Goal: Task Accomplishment & Management: Complete application form

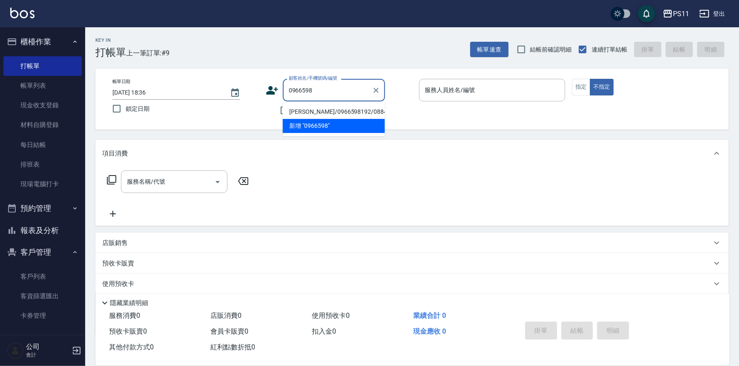
click at [333, 111] on li "[PERSON_NAME]/0966598192/0884" at bounding box center [334, 112] width 102 height 14
type input "[PERSON_NAME]/0966598192/0884"
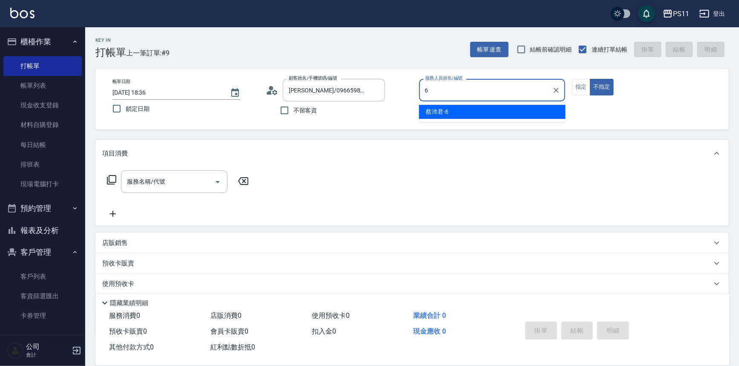
type input "[PERSON_NAME]6"
type button "false"
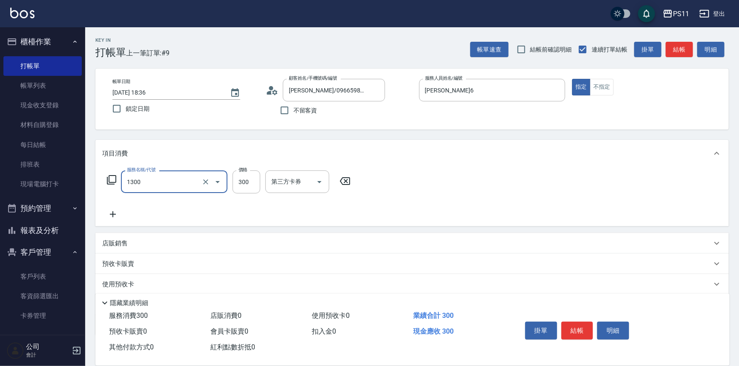
type input "洗髮300(1300)"
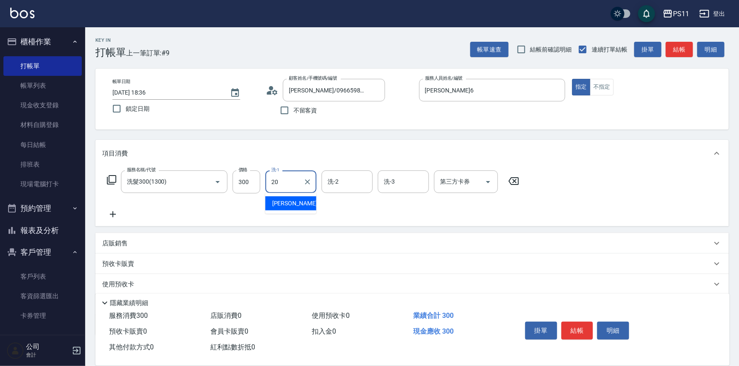
type input "[PERSON_NAME]-20"
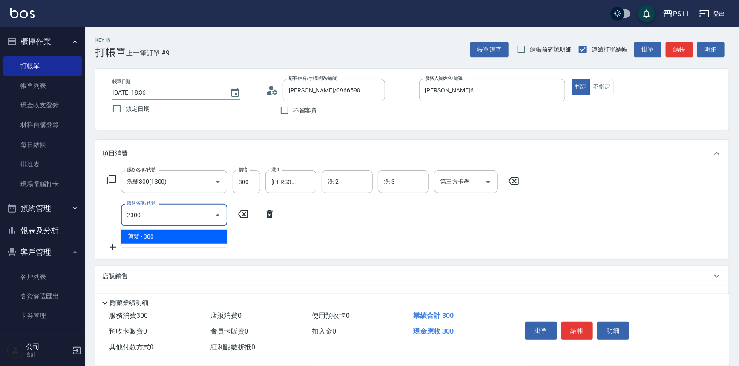
type input "剪髮(2300)"
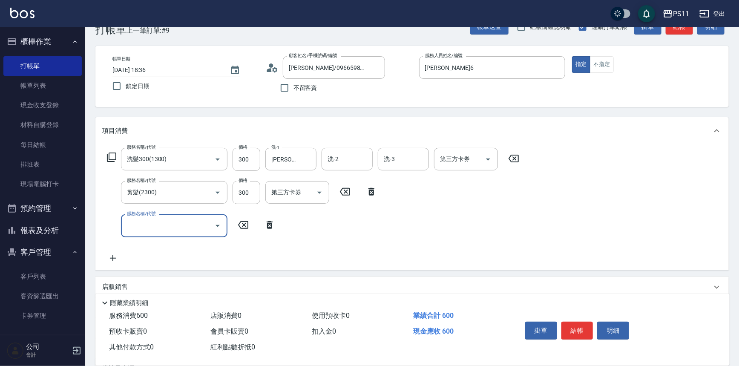
scroll to position [115, 0]
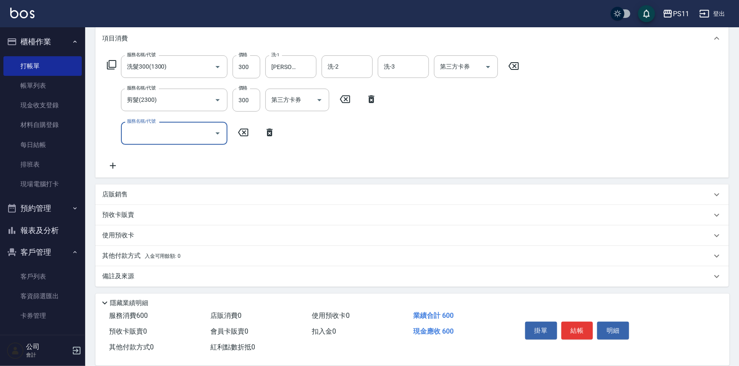
drag, startPoint x: 113, startPoint y: 257, endPoint x: 116, endPoint y: 253, distance: 4.9
click at [114, 256] on p "其他付款方式 入金可用餘額: 0" at bounding box center [141, 255] width 78 height 9
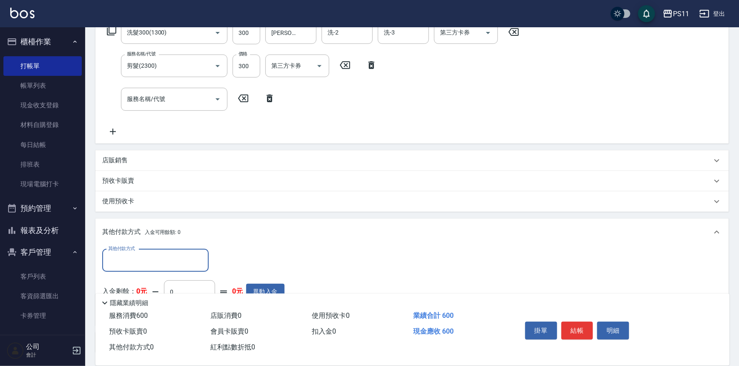
scroll to position [0, 0]
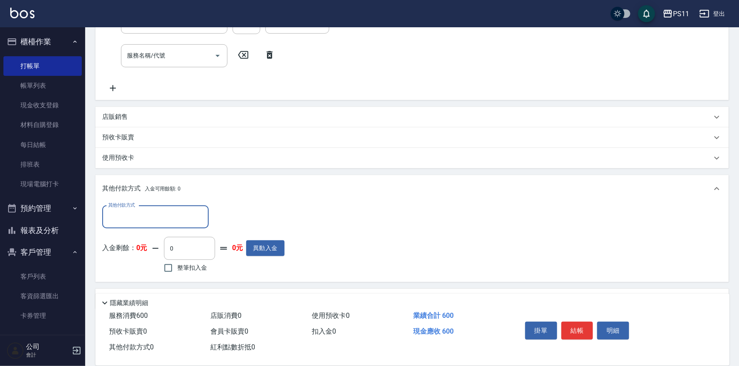
click at [158, 218] on input "其他付款方式" at bounding box center [155, 217] width 99 height 15
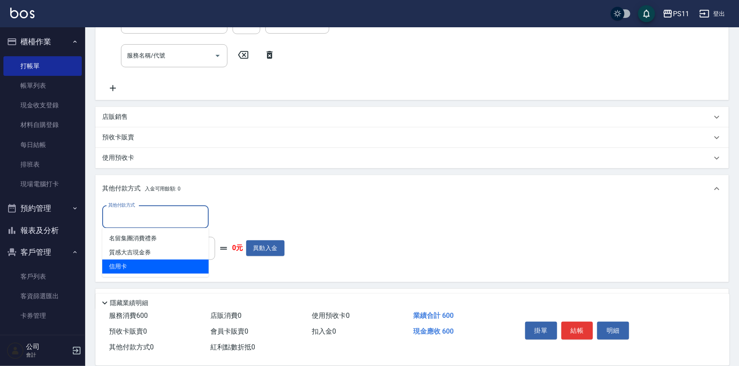
drag, startPoint x: 155, startPoint y: 260, endPoint x: 156, endPoint y: 255, distance: 4.3
click at [155, 260] on span "信用卡" at bounding box center [155, 267] width 107 height 14
type input "信用卡"
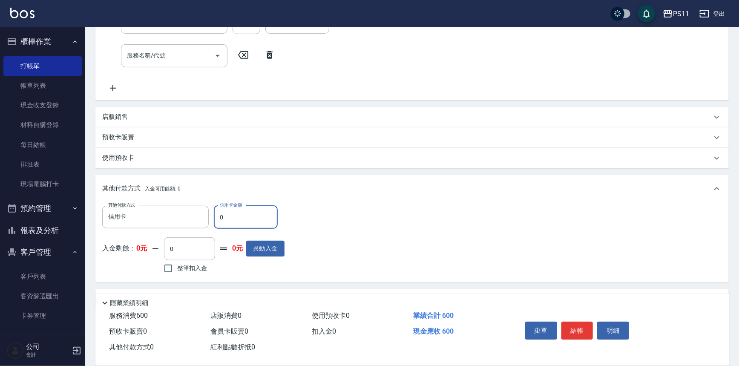
drag, startPoint x: 231, startPoint y: 219, endPoint x: 213, endPoint y: 218, distance: 17.5
click at [214, 220] on input "0" at bounding box center [246, 217] width 64 height 23
type input "600"
type input "[DATE] 19:10"
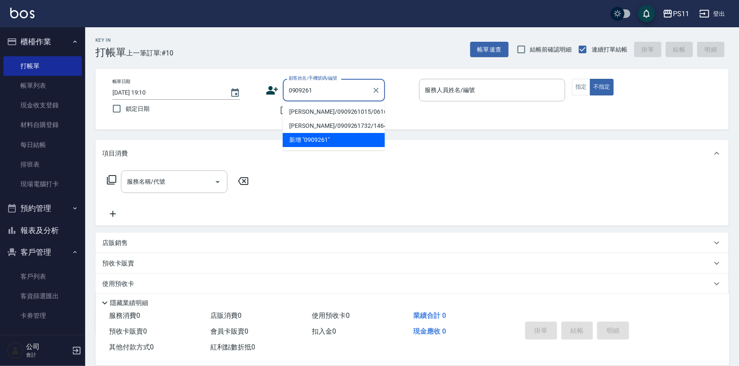
click at [355, 106] on li "[PERSON_NAME]/0909261015/0616" at bounding box center [334, 112] width 102 height 14
type input "[PERSON_NAME]/0909261015/0616"
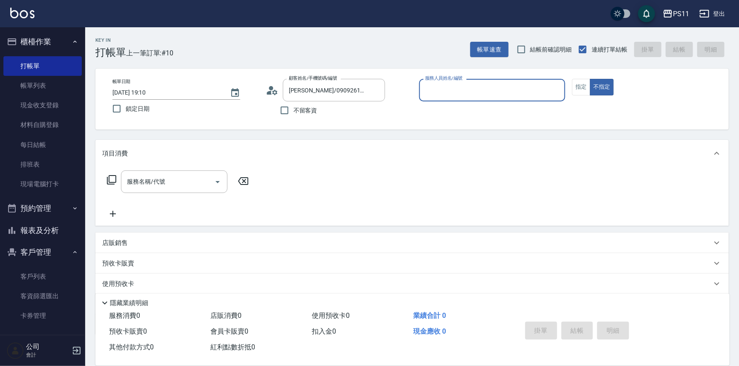
click at [450, 92] on input "服務人員姓名/編號" at bounding box center [492, 90] width 139 height 15
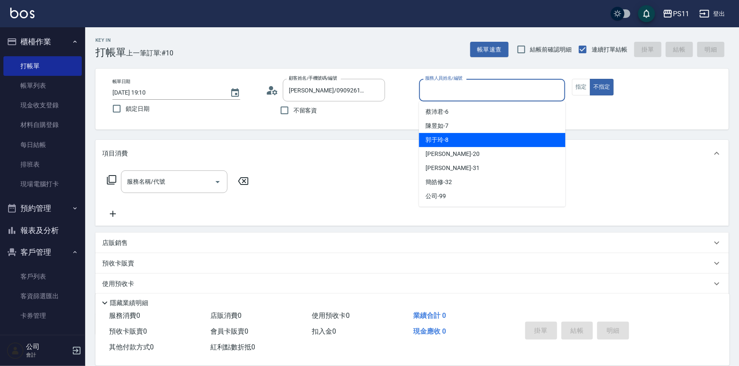
click at [456, 141] on div "[PERSON_NAME]-8" at bounding box center [492, 140] width 147 height 14
type input "[PERSON_NAME]-8"
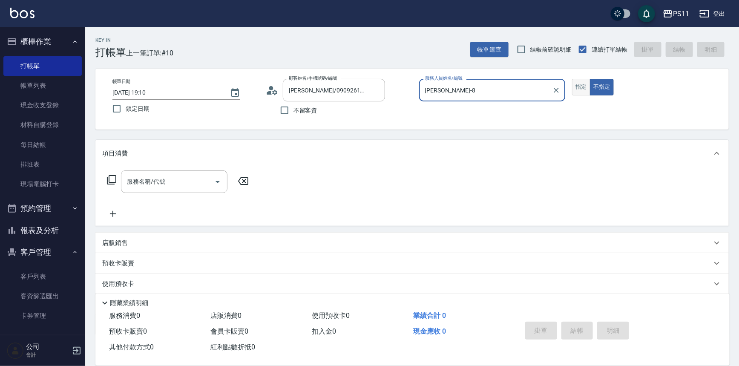
click at [577, 86] on button "指定" at bounding box center [581, 87] width 18 height 17
drag, startPoint x: 118, startPoint y: 180, endPoint x: 125, endPoint y: 175, distance: 9.1
click at [118, 180] on div "服務名稱/代號 服務名稱/代號" at bounding box center [178, 181] width 152 height 23
click at [115, 178] on icon at bounding box center [112, 180] width 10 height 10
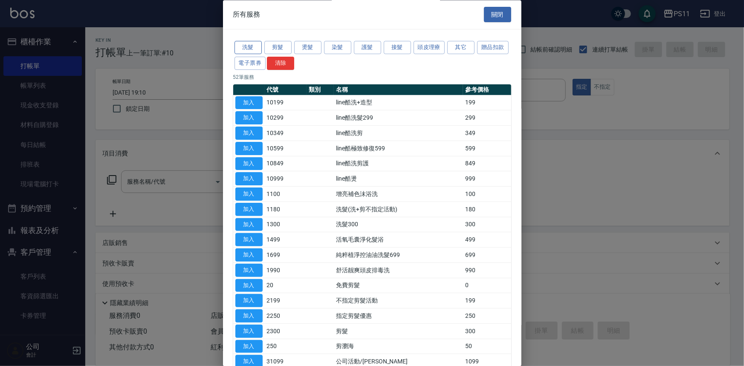
click at [252, 48] on button "洗髮" at bounding box center [247, 47] width 27 height 13
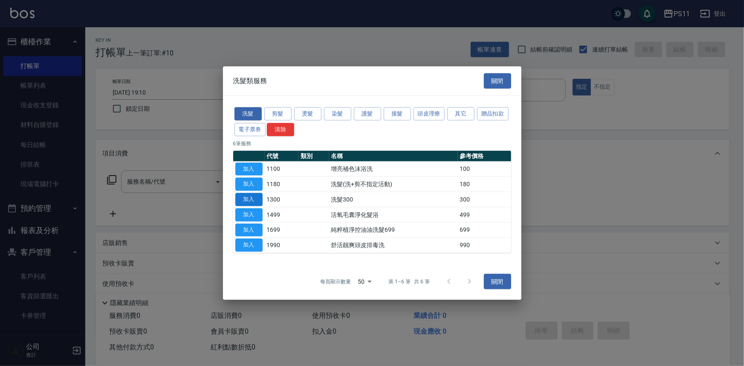
click at [248, 197] on button "加入" at bounding box center [248, 199] width 27 height 13
type input "洗髮300(1300)"
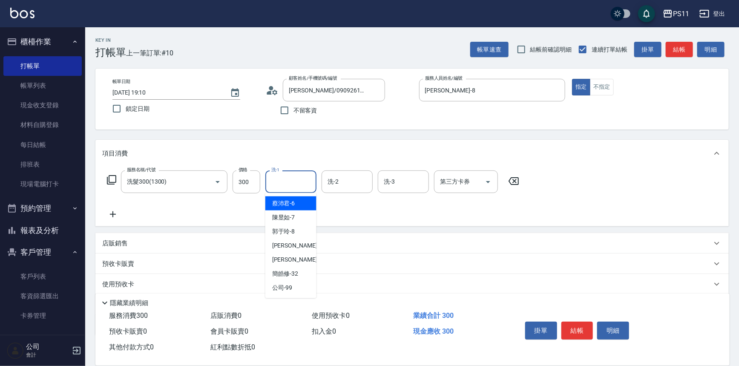
drag, startPoint x: 282, startPoint y: 185, endPoint x: 294, endPoint y: 213, distance: 30.0
click at [281, 191] on div "洗-1" at bounding box center [291, 181] width 51 height 23
type input "313"
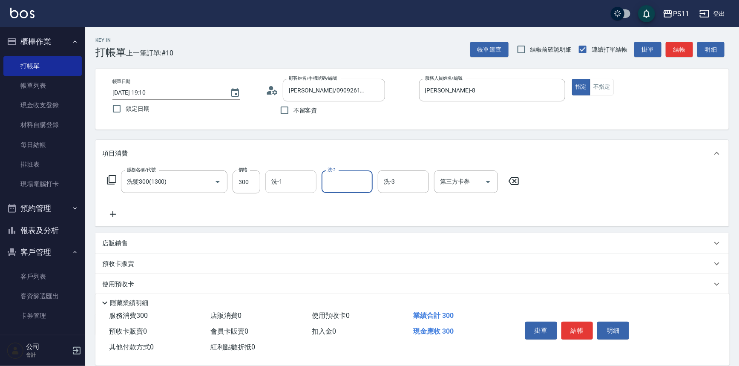
click at [267, 186] on div "洗-1" at bounding box center [291, 181] width 51 height 23
type input "313"
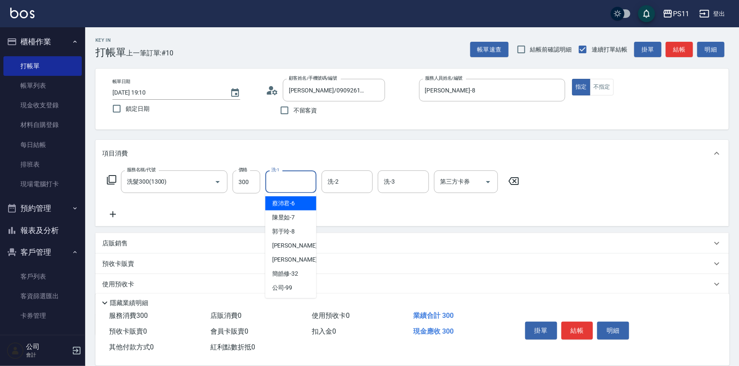
click at [285, 177] on input "洗-1" at bounding box center [290, 181] width 43 height 15
drag, startPoint x: 308, startPoint y: 261, endPoint x: 300, endPoint y: 268, distance: 11.2
click at [308, 260] on div "[PERSON_NAME]-31" at bounding box center [291, 260] width 51 height 14
type input "[PERSON_NAME]-31"
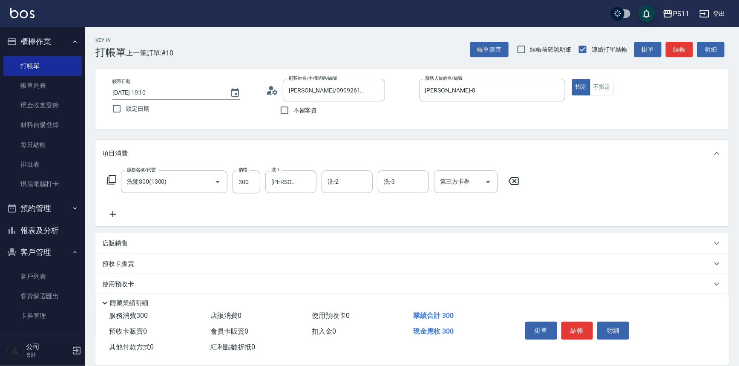
click at [111, 213] on icon at bounding box center [112, 214] width 21 height 10
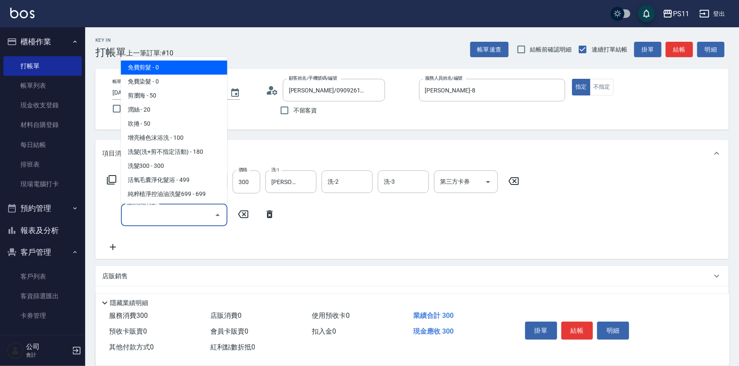
click at [179, 216] on input "服務名稱/代號" at bounding box center [168, 215] width 86 height 15
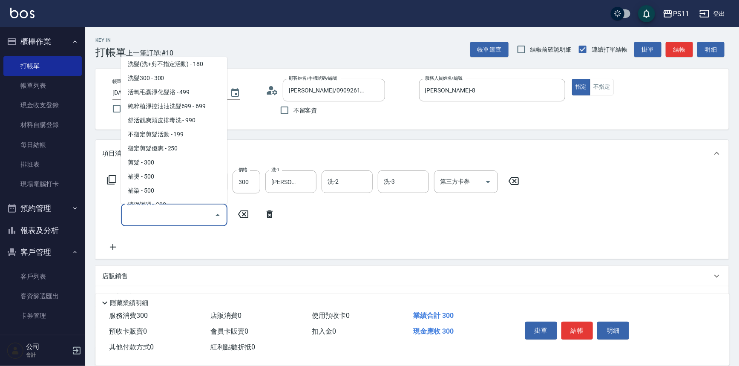
scroll to position [155, 0]
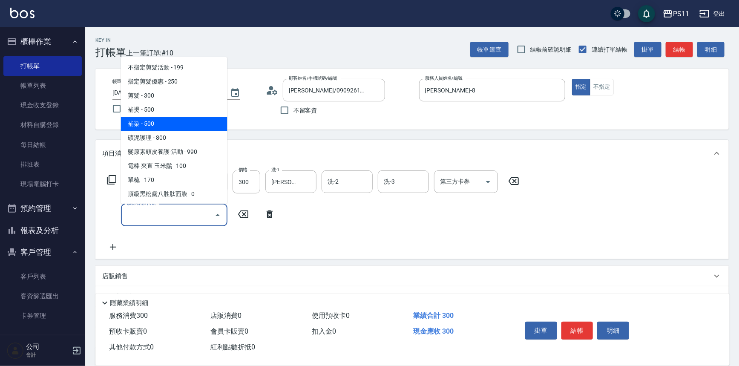
click at [170, 118] on span "補染 - 500" at bounding box center [174, 124] width 107 height 14
type input "補染(4500)"
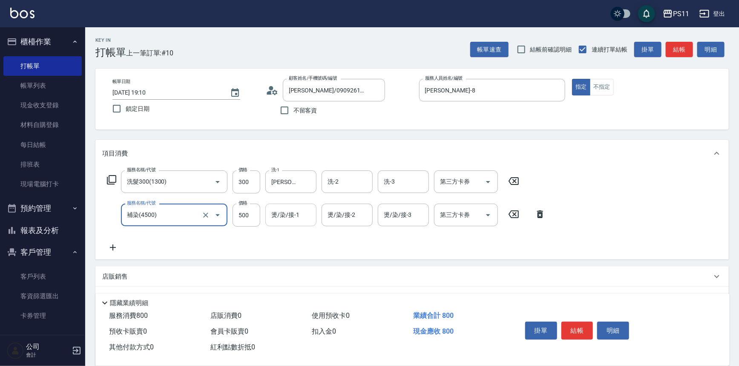
click at [289, 222] on input "燙/染/接-1" at bounding box center [290, 215] width 43 height 15
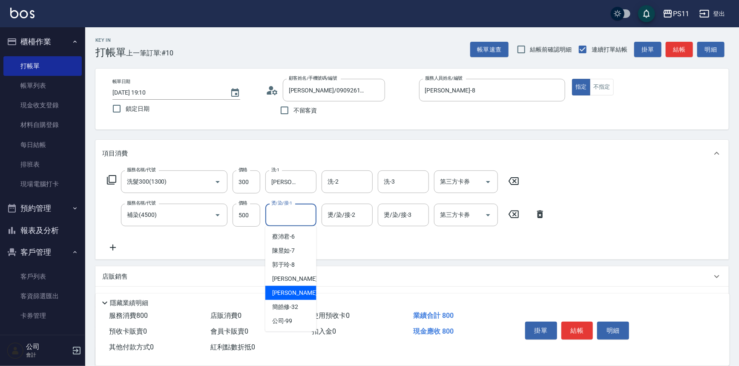
click at [291, 289] on span "[PERSON_NAME]-31" at bounding box center [299, 293] width 54 height 9
type input "[PERSON_NAME]-31"
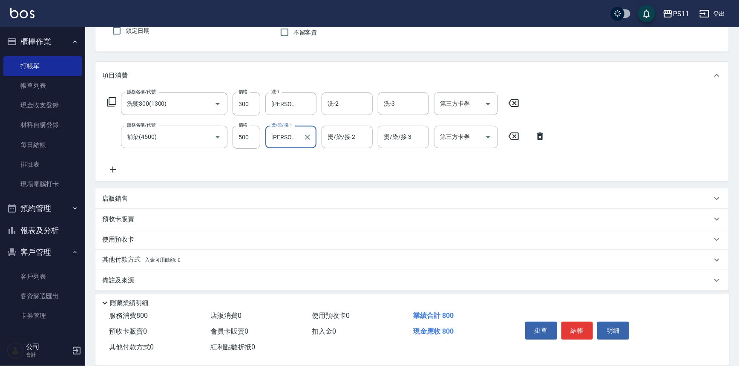
scroll to position [82, 0]
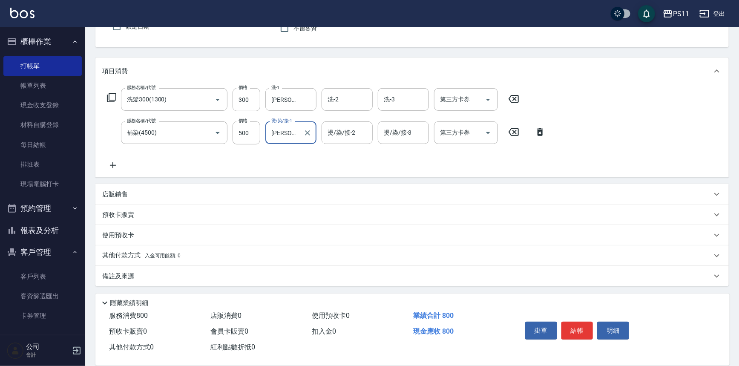
click at [118, 163] on icon at bounding box center [112, 165] width 21 height 10
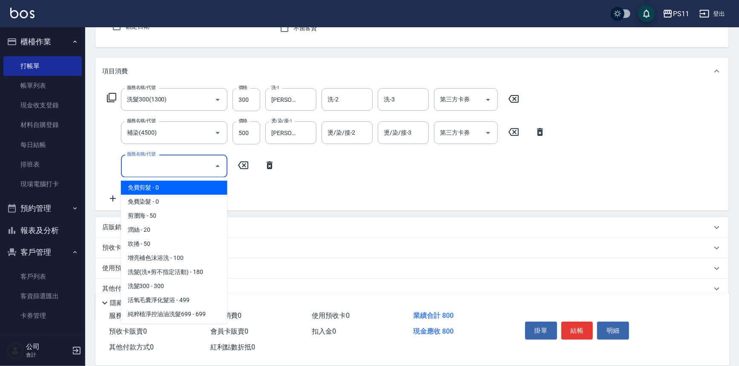
click at [142, 164] on input "服務名稱/代號" at bounding box center [168, 166] width 86 height 15
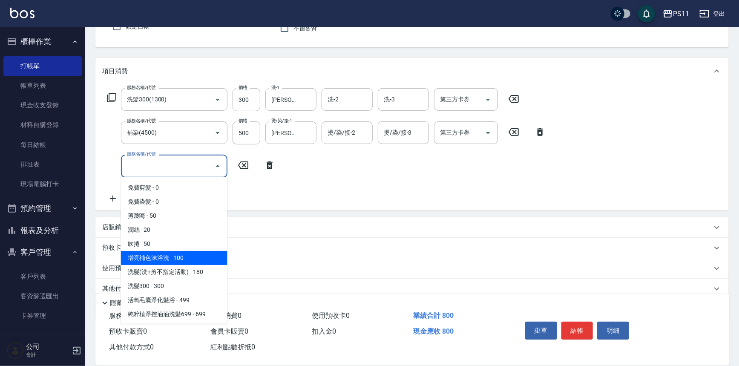
click at [203, 260] on span "增亮補色沫浴洗 - 100" at bounding box center [174, 258] width 107 height 14
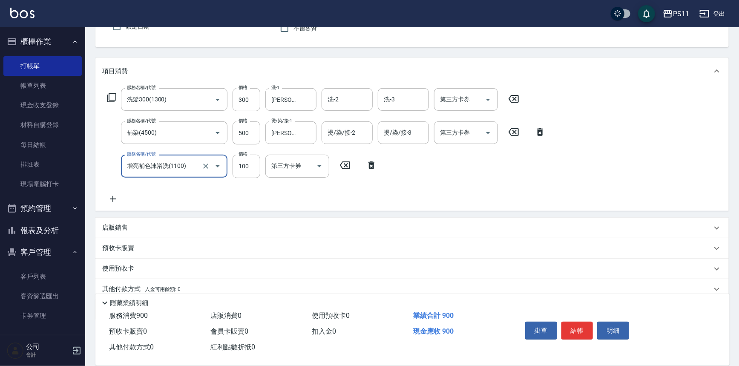
type input "增亮補色沫浴洗(1100)"
click at [116, 197] on icon at bounding box center [112, 199] width 21 height 10
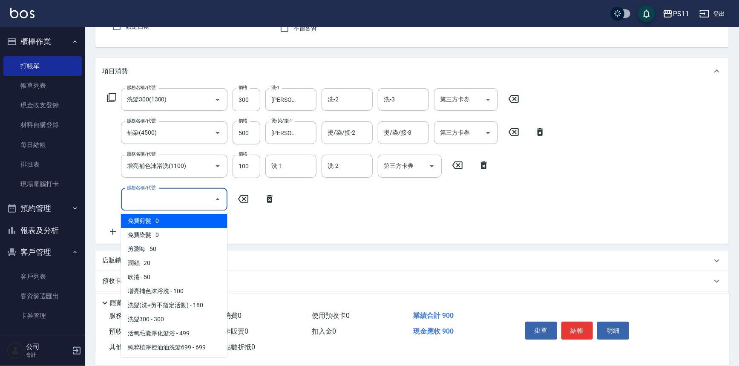
click at [137, 202] on input "服務名稱/代號" at bounding box center [168, 199] width 86 height 15
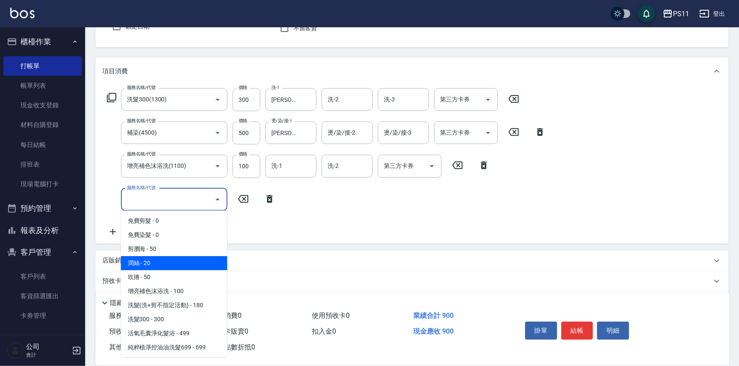
click at [166, 266] on span "潤絲 - 20" at bounding box center [174, 263] width 107 height 14
type input "潤絲(820)"
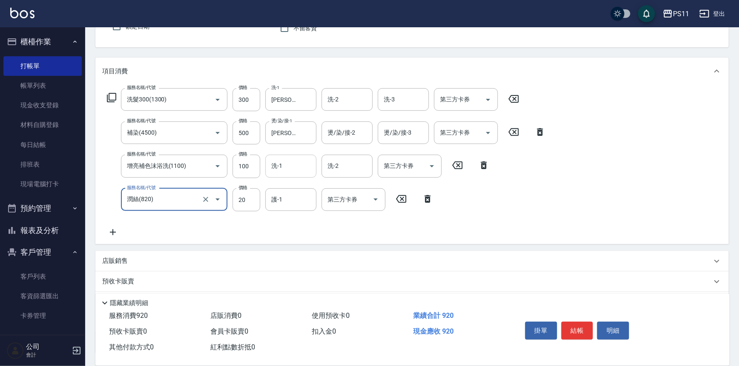
click at [273, 169] on input "洗-1" at bounding box center [290, 166] width 43 height 15
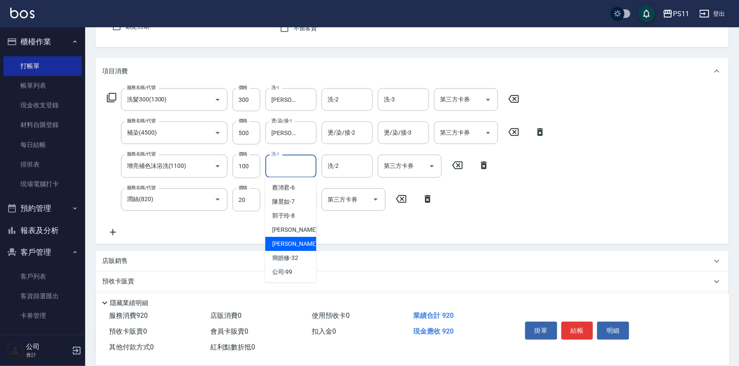
click at [297, 243] on span "[PERSON_NAME]-31" at bounding box center [299, 244] width 54 height 9
type input "[PERSON_NAME]-31"
click at [283, 202] on input "護-1" at bounding box center [290, 199] width 43 height 15
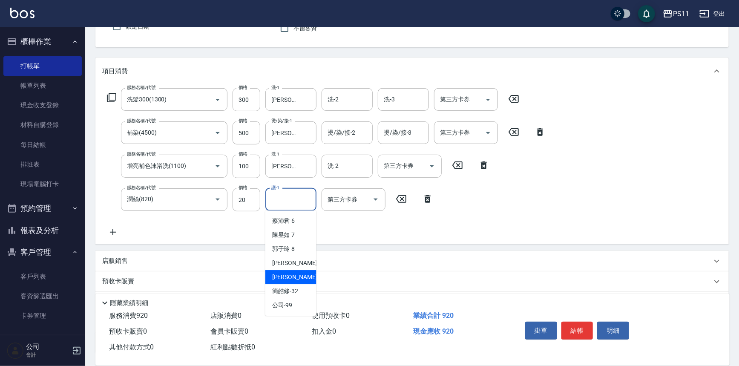
click at [301, 271] on div "[PERSON_NAME]-31" at bounding box center [291, 277] width 51 height 14
type input "[PERSON_NAME]-31"
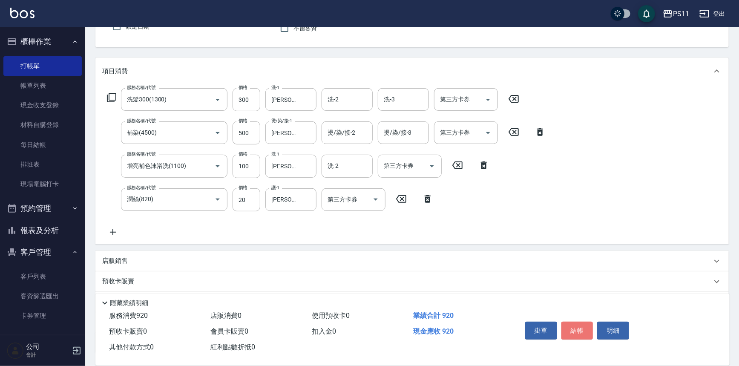
click at [583, 326] on button "結帳" at bounding box center [578, 331] width 32 height 18
type input "[DATE] 19:11"
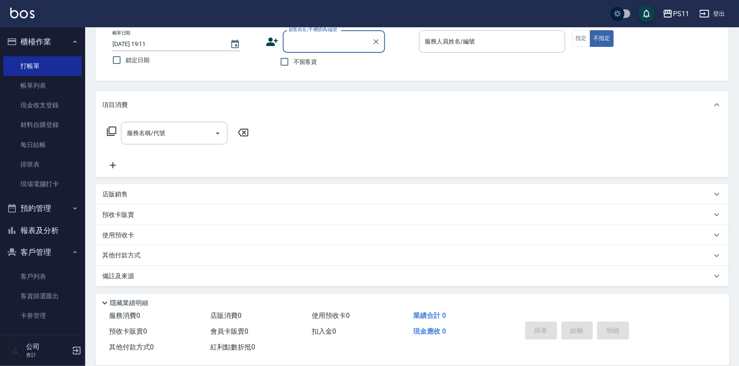
click at [328, 39] on input "顧客姓名/手機號碼/編號" at bounding box center [328, 41] width 82 height 15
click at [361, 63] on li "[PERSON_NAME]/0939288668/0376" at bounding box center [334, 63] width 102 height 14
type input "[PERSON_NAME]/0939288668/0376"
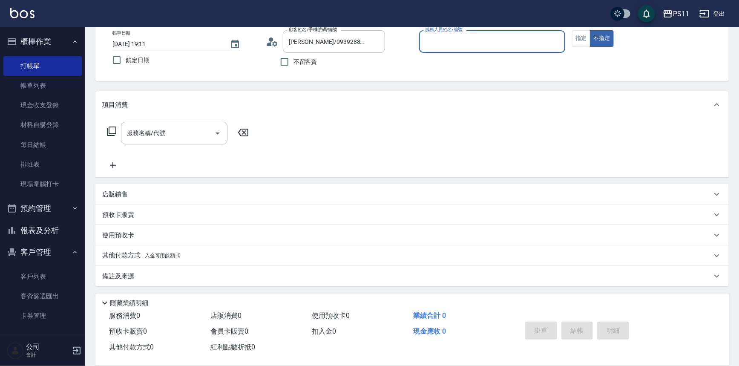
click at [439, 32] on div "服務人員姓名/編號" at bounding box center [492, 41] width 147 height 23
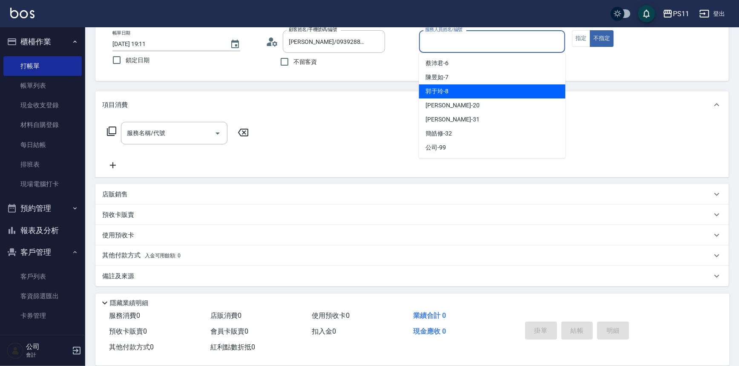
drag, startPoint x: 468, startPoint y: 93, endPoint x: 605, endPoint y: 42, distance: 147.0
click at [468, 93] on div "[PERSON_NAME]-8" at bounding box center [492, 91] width 147 height 14
type input "[PERSON_NAME]-8"
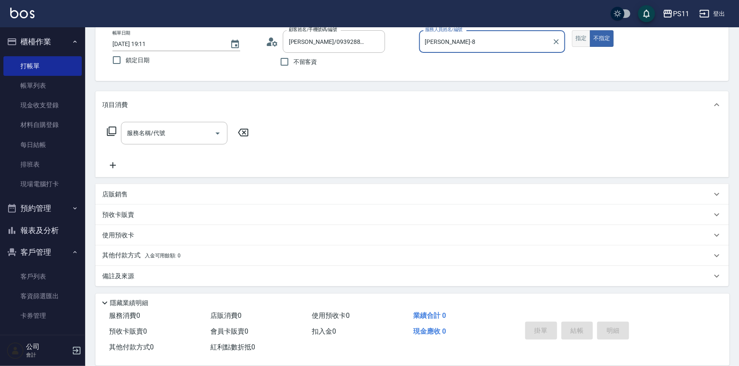
click at [582, 36] on button "指定" at bounding box center [581, 38] width 18 height 17
click at [109, 129] on icon at bounding box center [111, 131] width 9 height 9
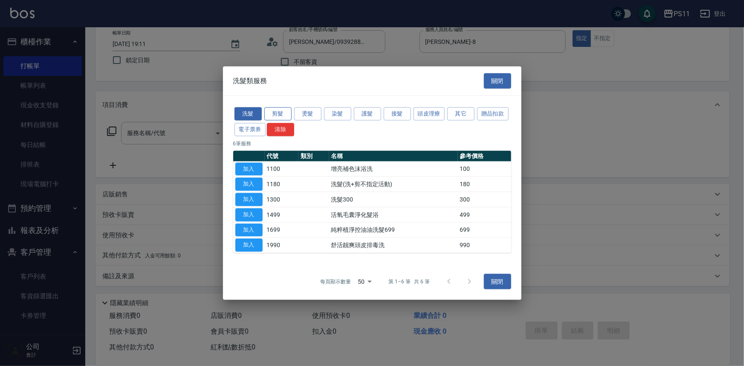
click at [279, 111] on button "剪髮" at bounding box center [277, 113] width 27 height 13
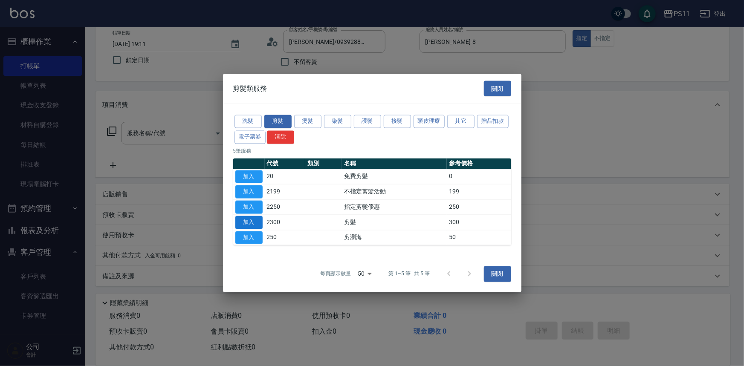
click at [256, 222] on button "加入" at bounding box center [248, 222] width 27 height 13
type input "剪髮(2300)"
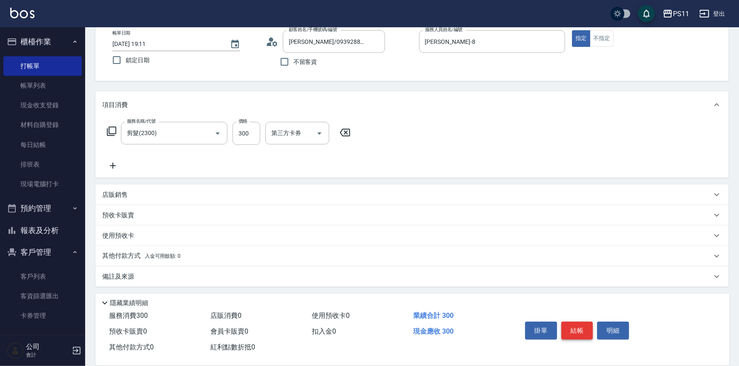
click at [578, 325] on button "結帳" at bounding box center [578, 331] width 32 height 18
type input "[DATE] 19:32"
